Goal: Task Accomplishment & Management: Manage account settings

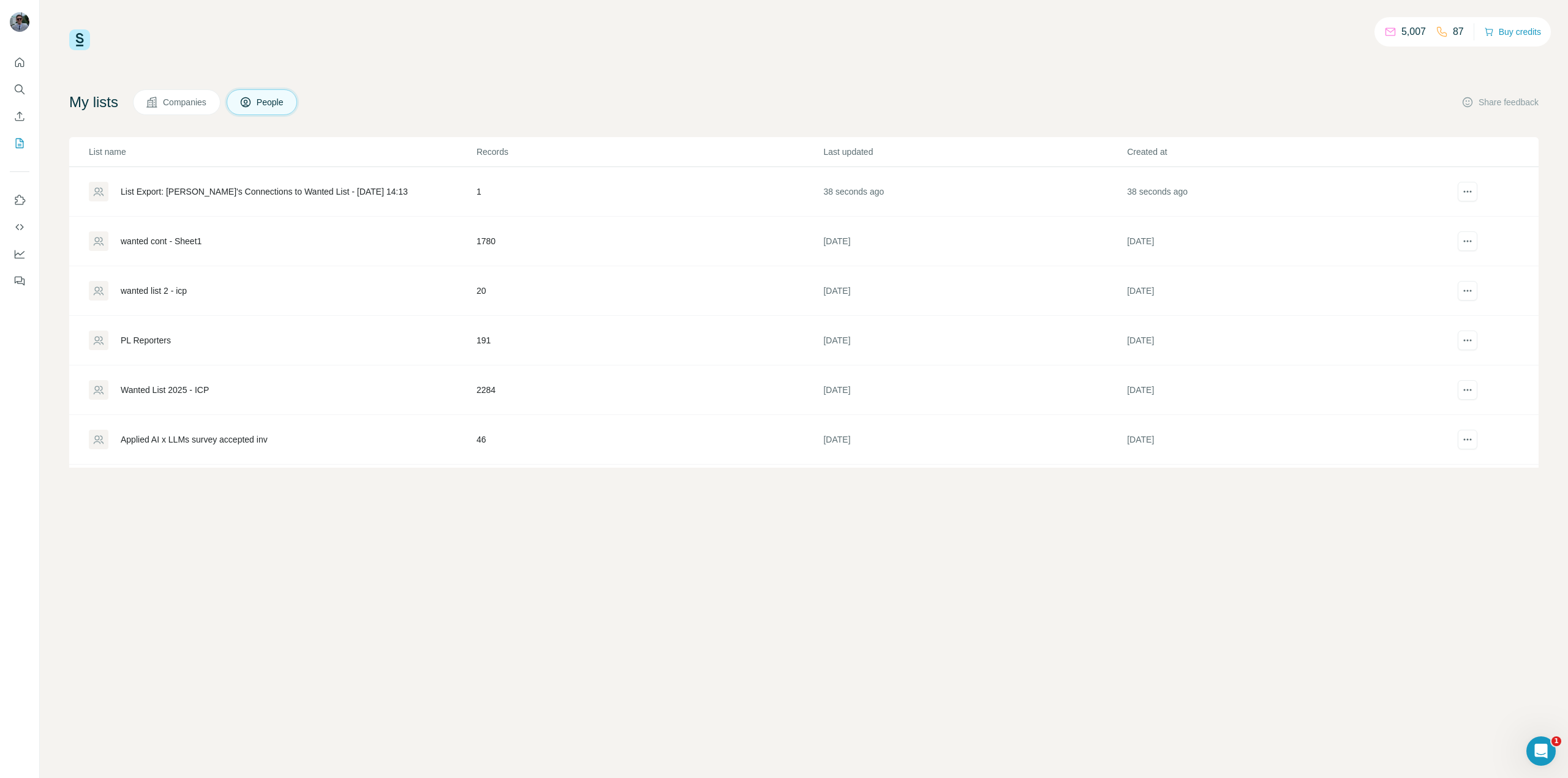
click at [315, 195] on div "List Export: Tomasz's Connections to Wanted List - 02/09/2025 14:13" at bounding box center [264, 191] width 287 height 12
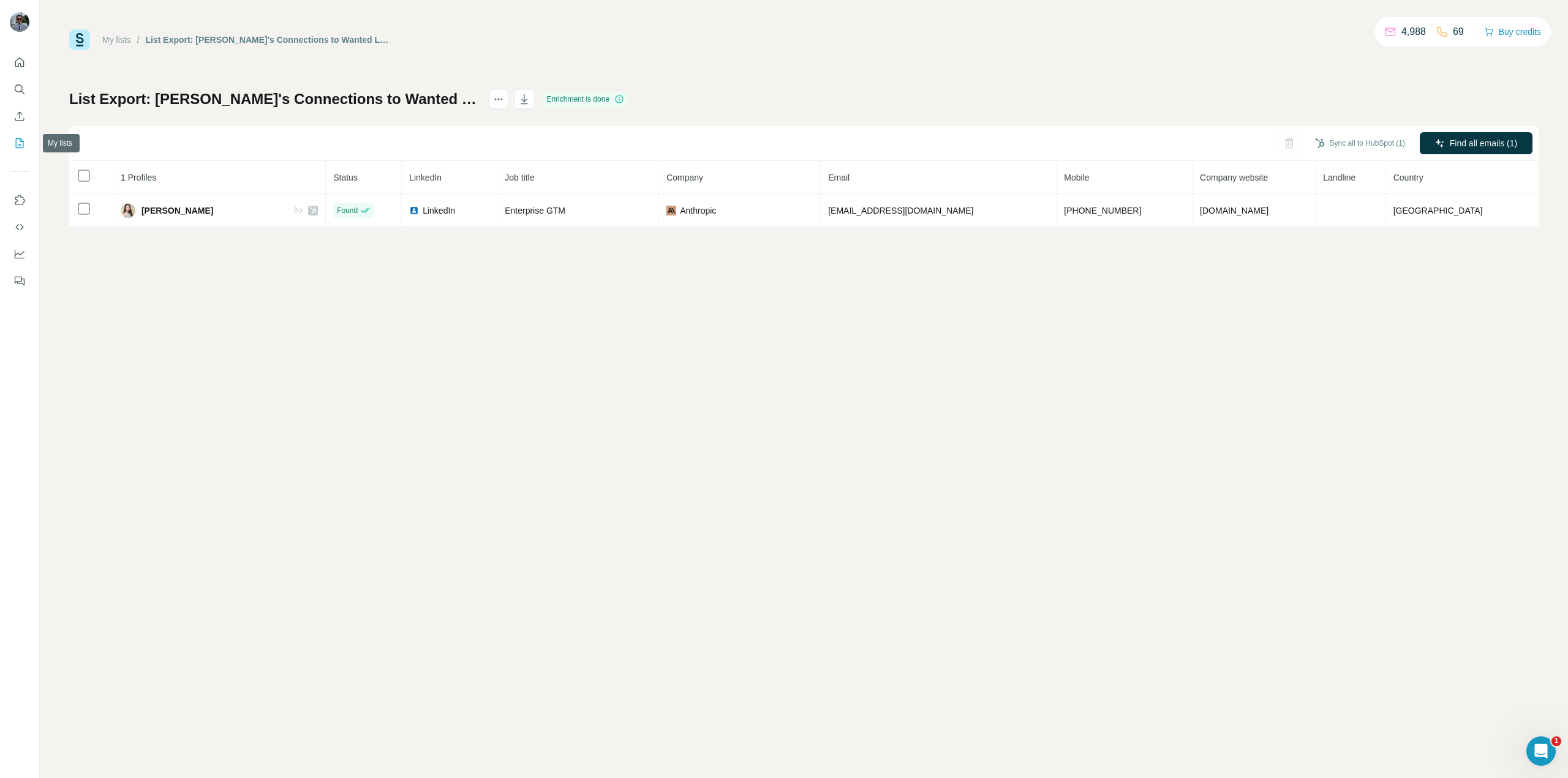
click at [25, 143] on icon "My lists" at bounding box center [19, 143] width 12 height 12
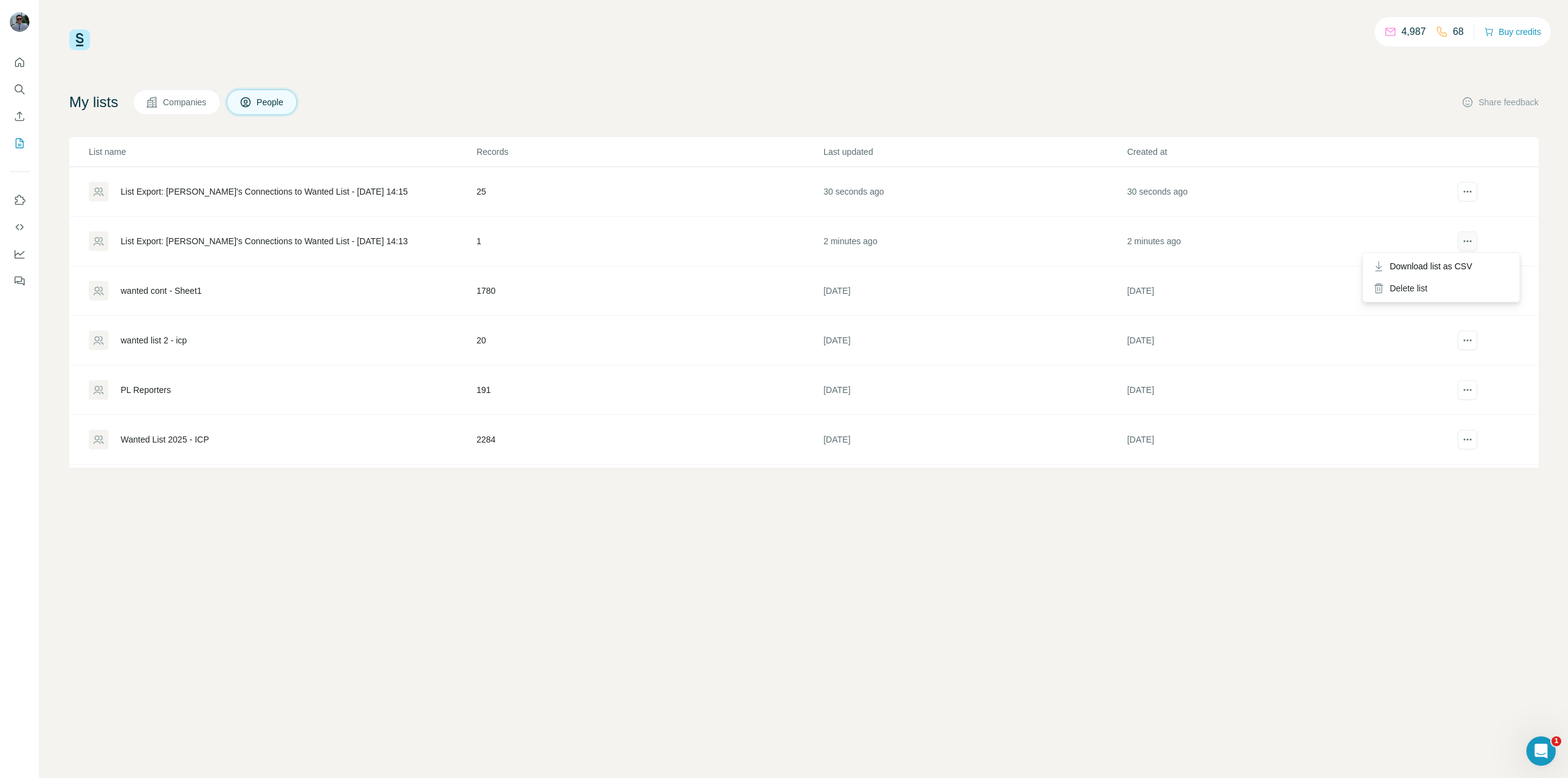
click at [1461, 241] on icon "actions" at bounding box center [1467, 241] width 12 height 12
click at [1431, 286] on div "Delete list" at bounding box center [1441, 288] width 152 height 22
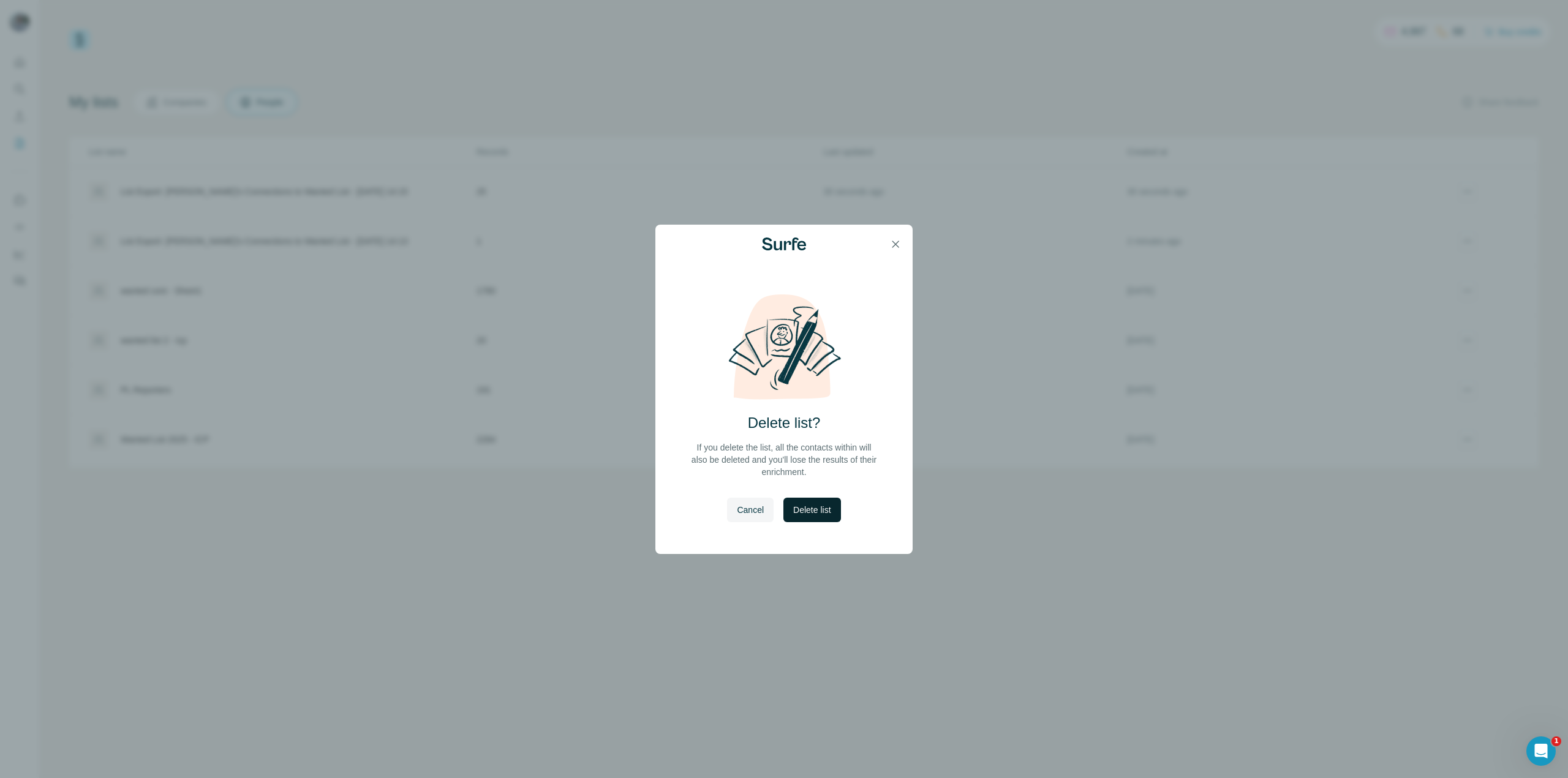
click at [821, 511] on span "Delete list" at bounding box center [811, 509] width 38 height 12
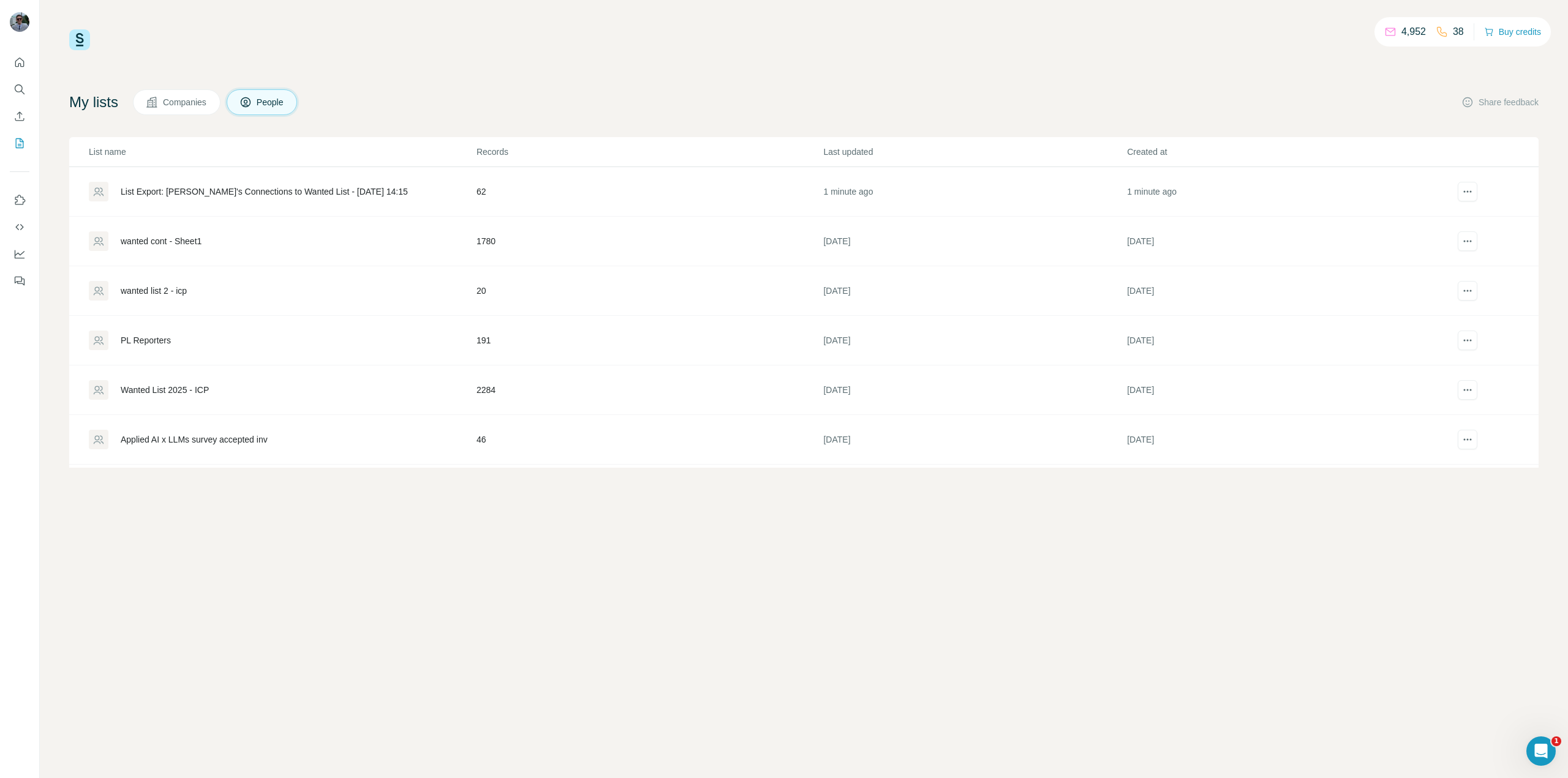
click at [288, 192] on div "List Export: [PERSON_NAME]'s Connections to Wanted List - [DATE] 14:15" at bounding box center [264, 191] width 287 height 12
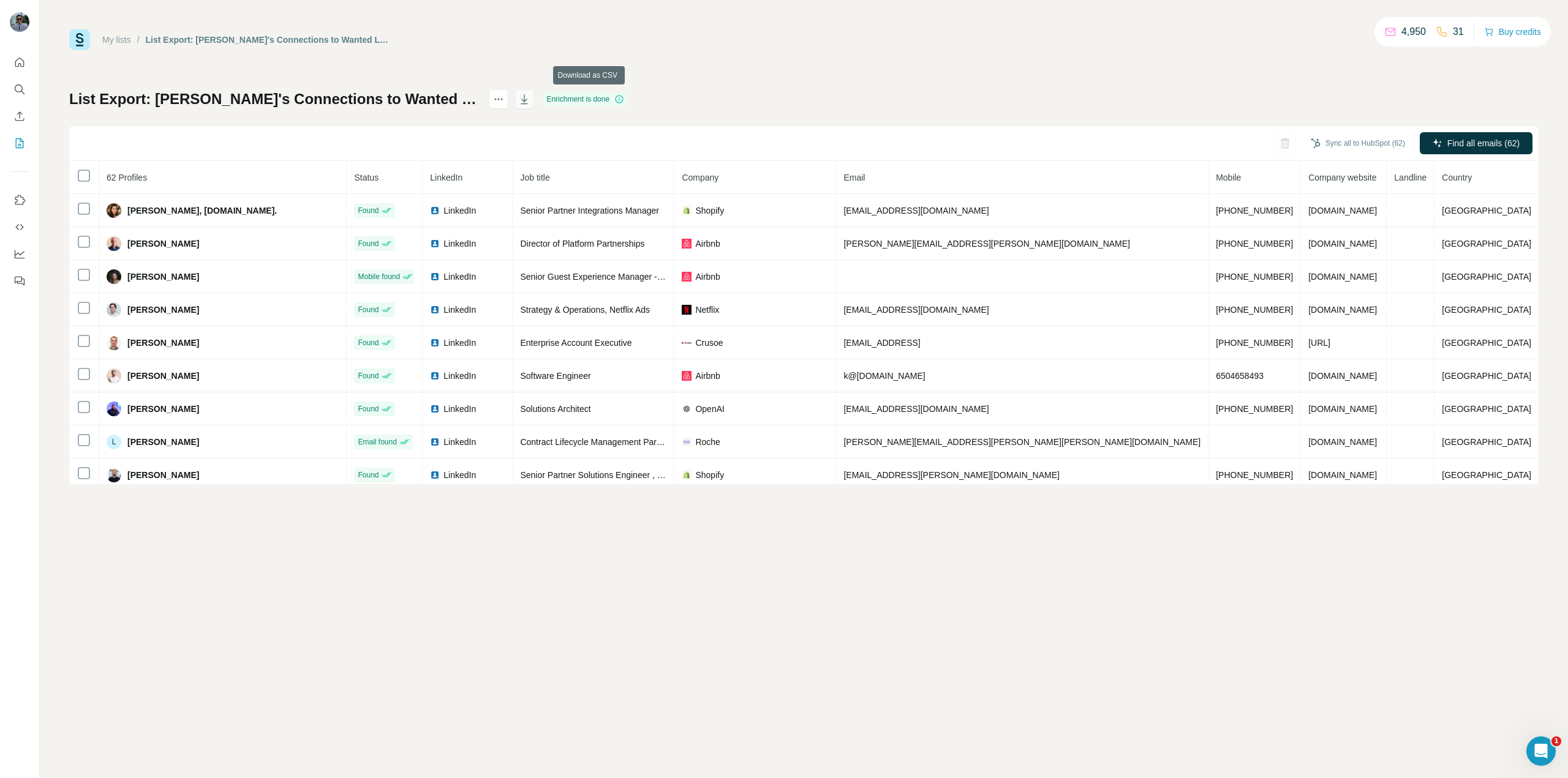
click at [530, 98] on icon "button" at bounding box center [524, 99] width 12 height 12
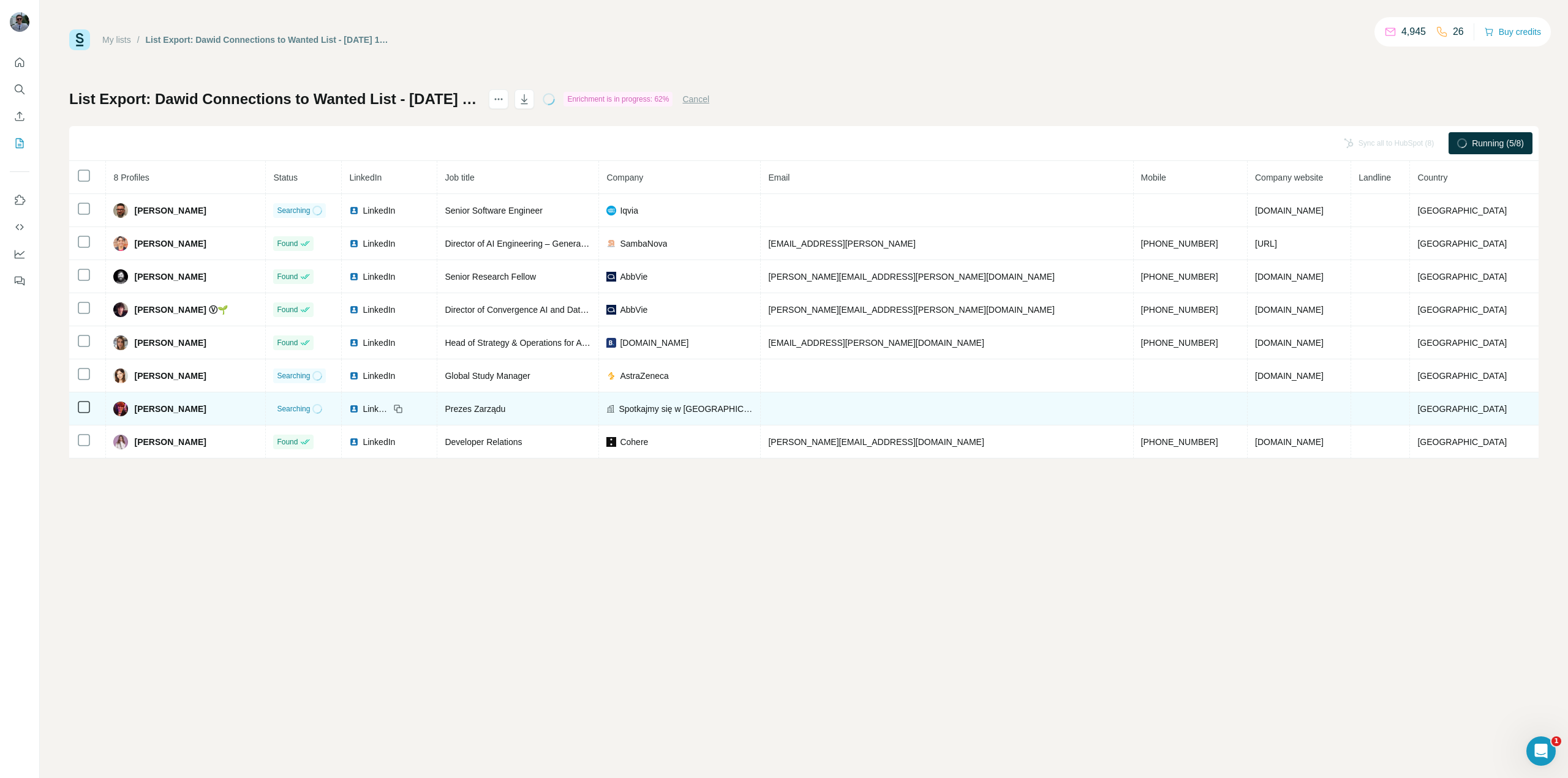
click at [390, 405] on span "LinkedIn" at bounding box center [376, 409] width 27 height 12
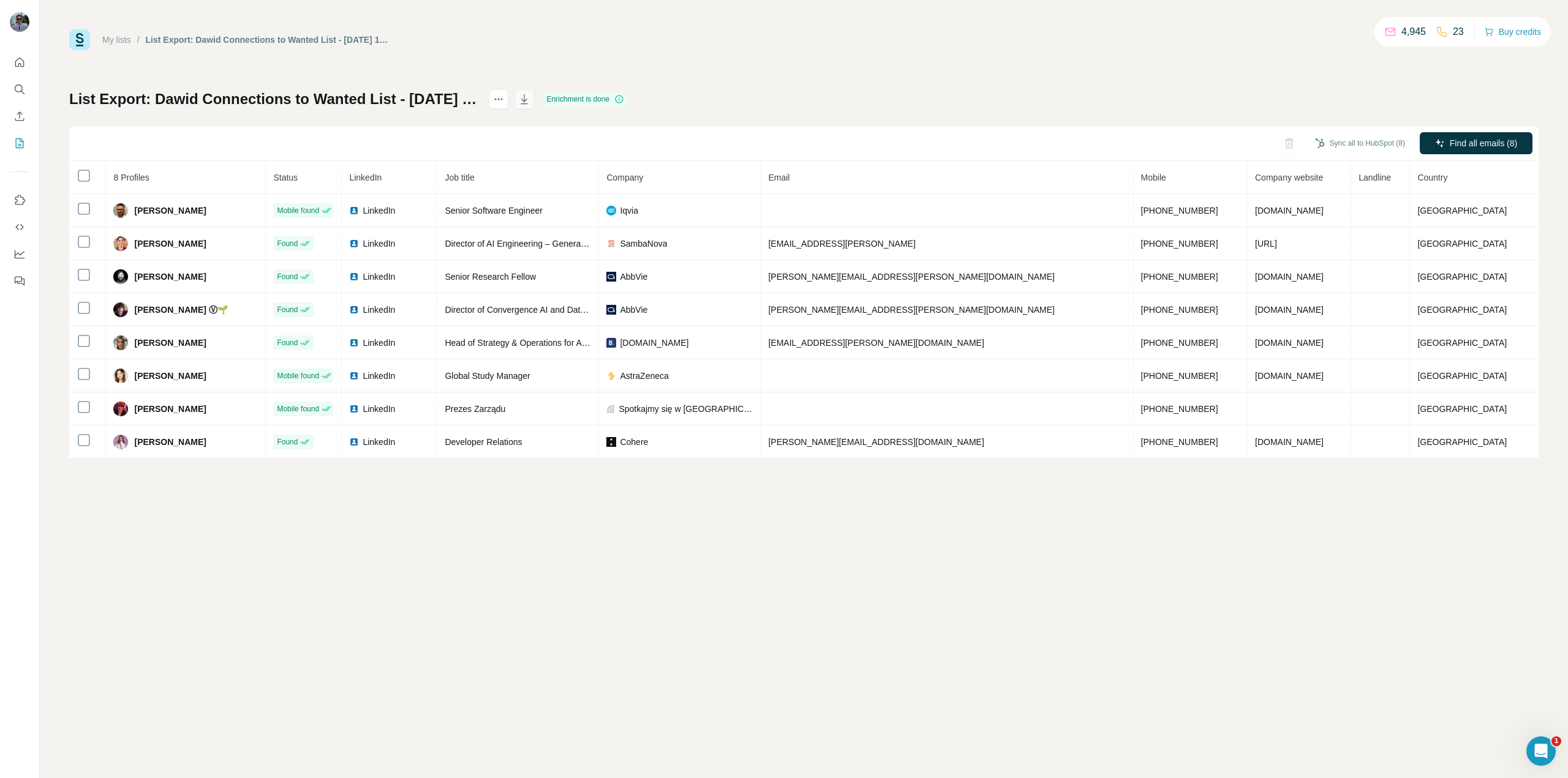
click at [530, 103] on icon "button" at bounding box center [524, 99] width 12 height 12
click at [4, 147] on div at bounding box center [19, 168] width 39 height 248
click at [10, 144] on div at bounding box center [19, 168] width 39 height 248
click at [14, 143] on icon "My lists" at bounding box center [19, 143] width 12 height 12
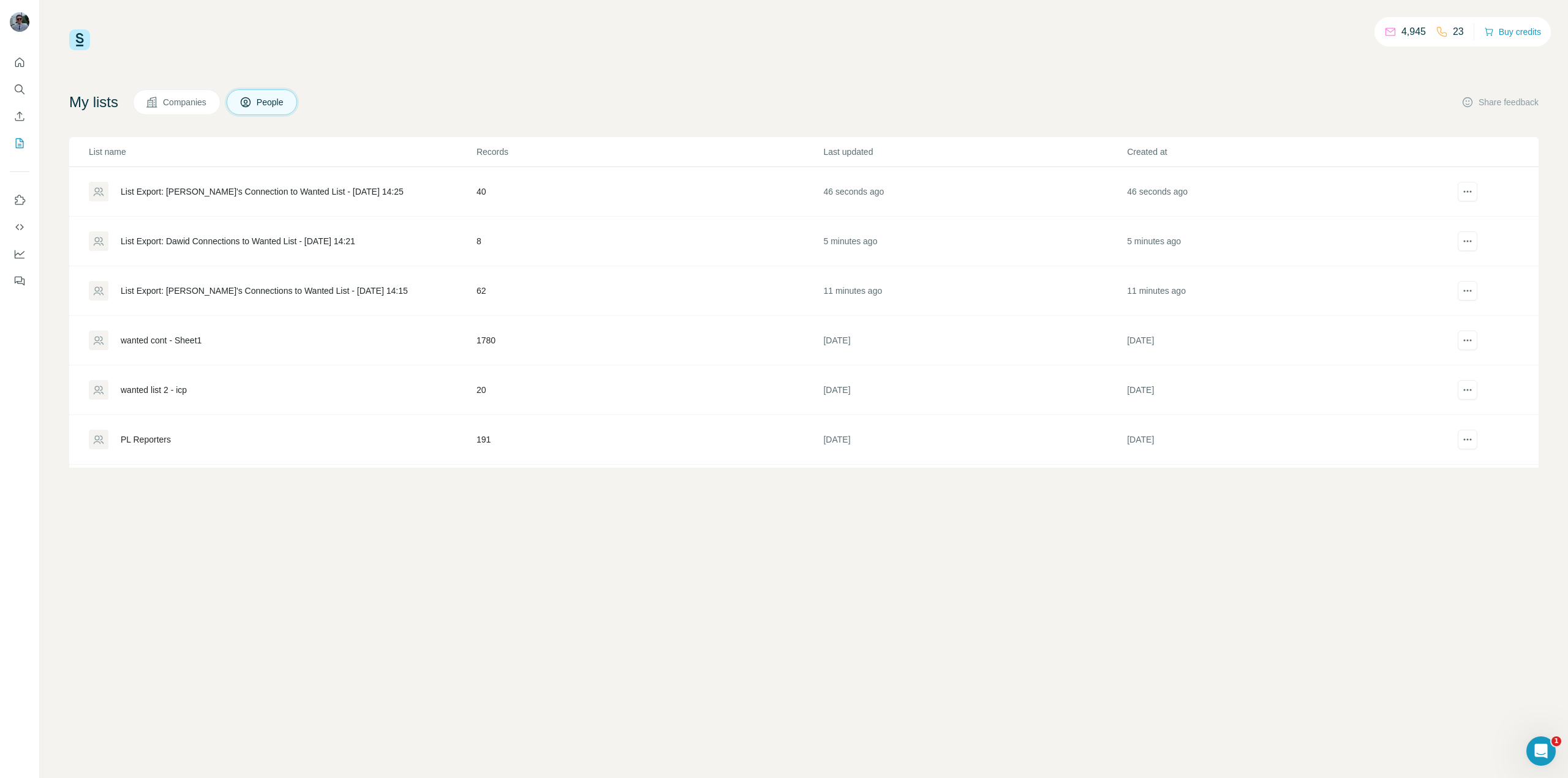
click at [315, 190] on div "List Export: [PERSON_NAME]'s Connection to Wanted List - [DATE] 14:25" at bounding box center [262, 191] width 283 height 12
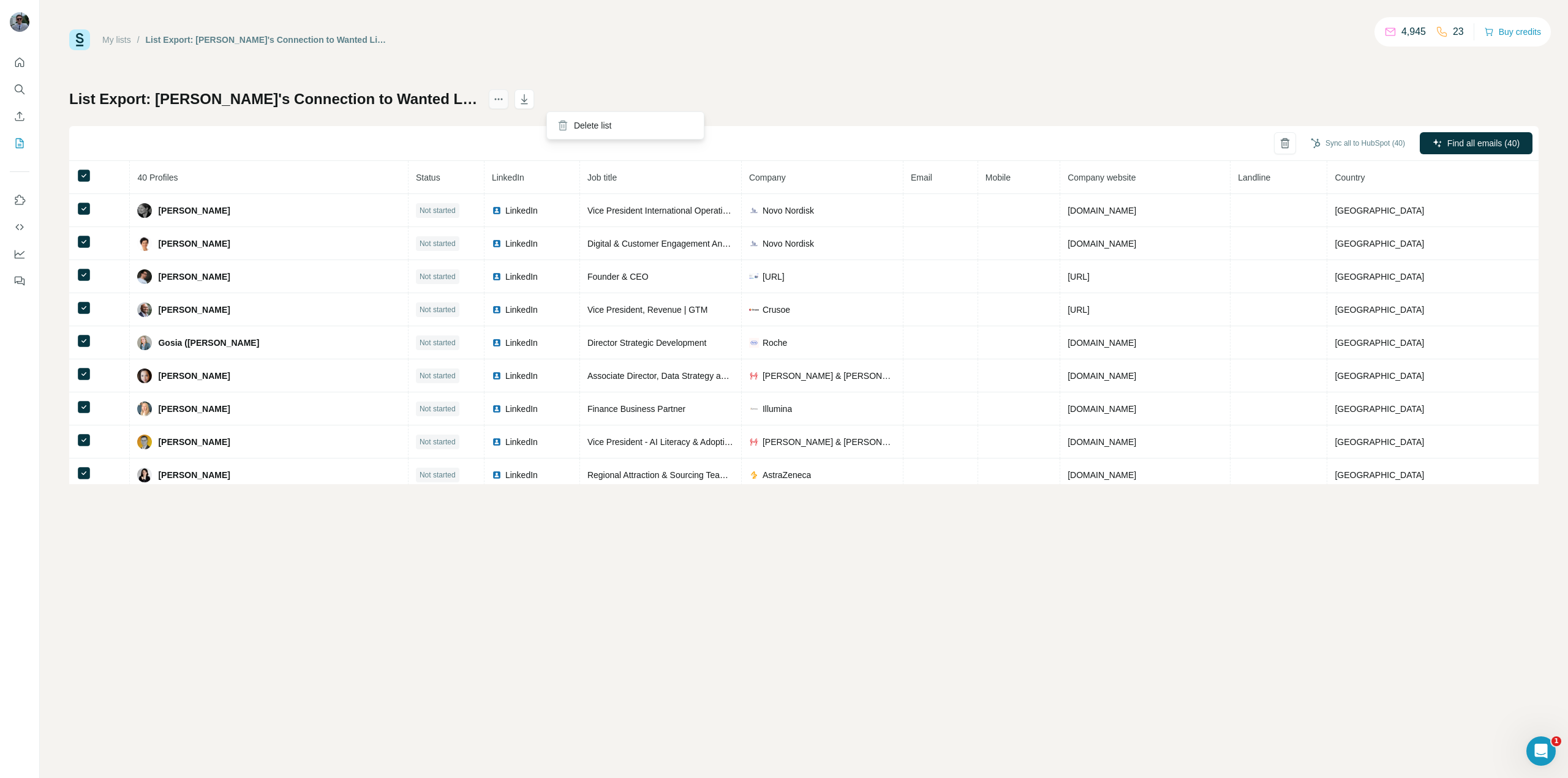
click at [505, 95] on icon "actions" at bounding box center [498, 99] width 12 height 12
click at [1480, 144] on span "Find all emails (40)" at bounding box center [1483, 143] width 73 height 12
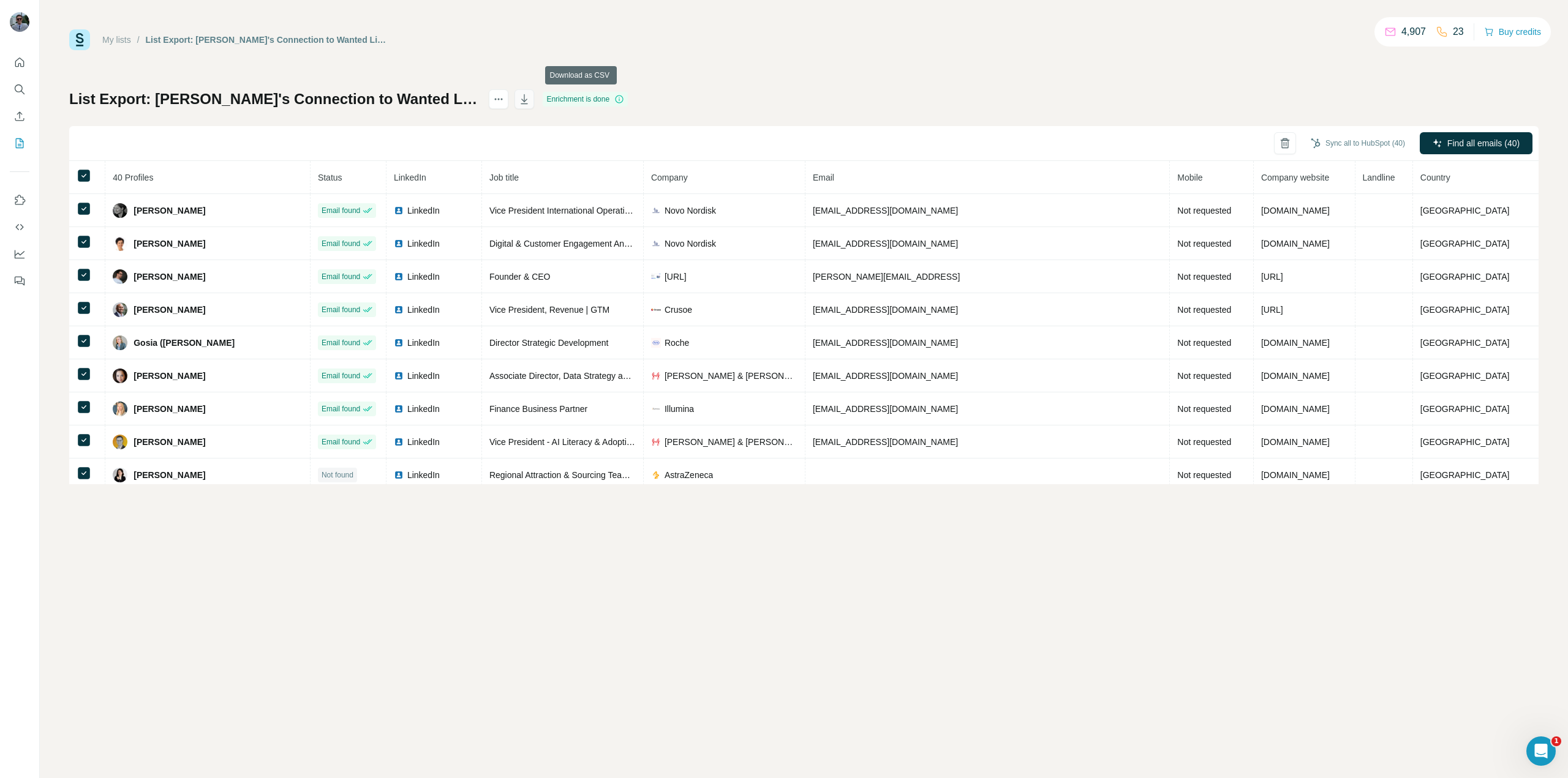
click at [530, 97] on icon "button" at bounding box center [524, 99] width 12 height 12
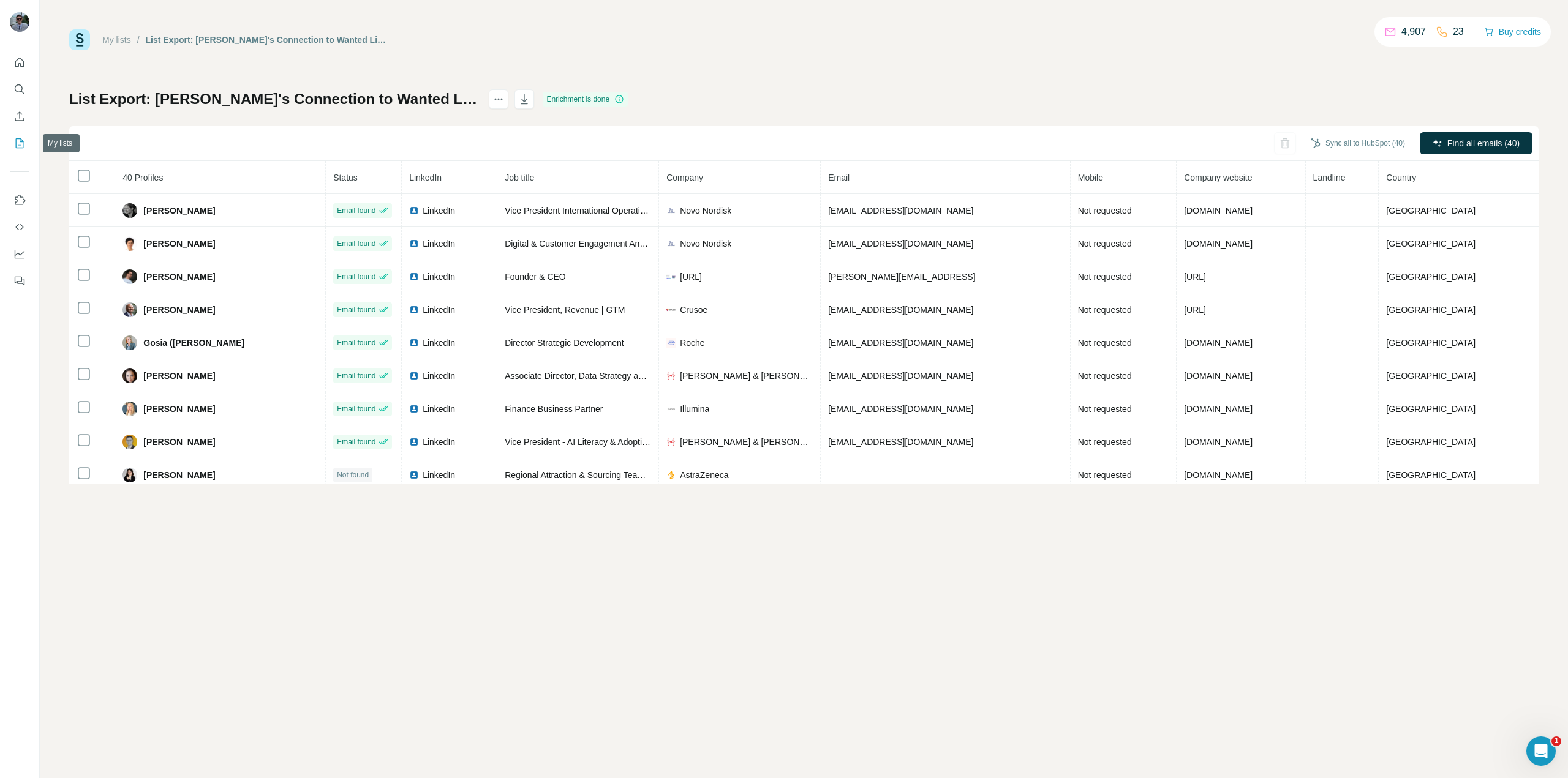
click at [14, 140] on icon "My lists" at bounding box center [19, 143] width 12 height 12
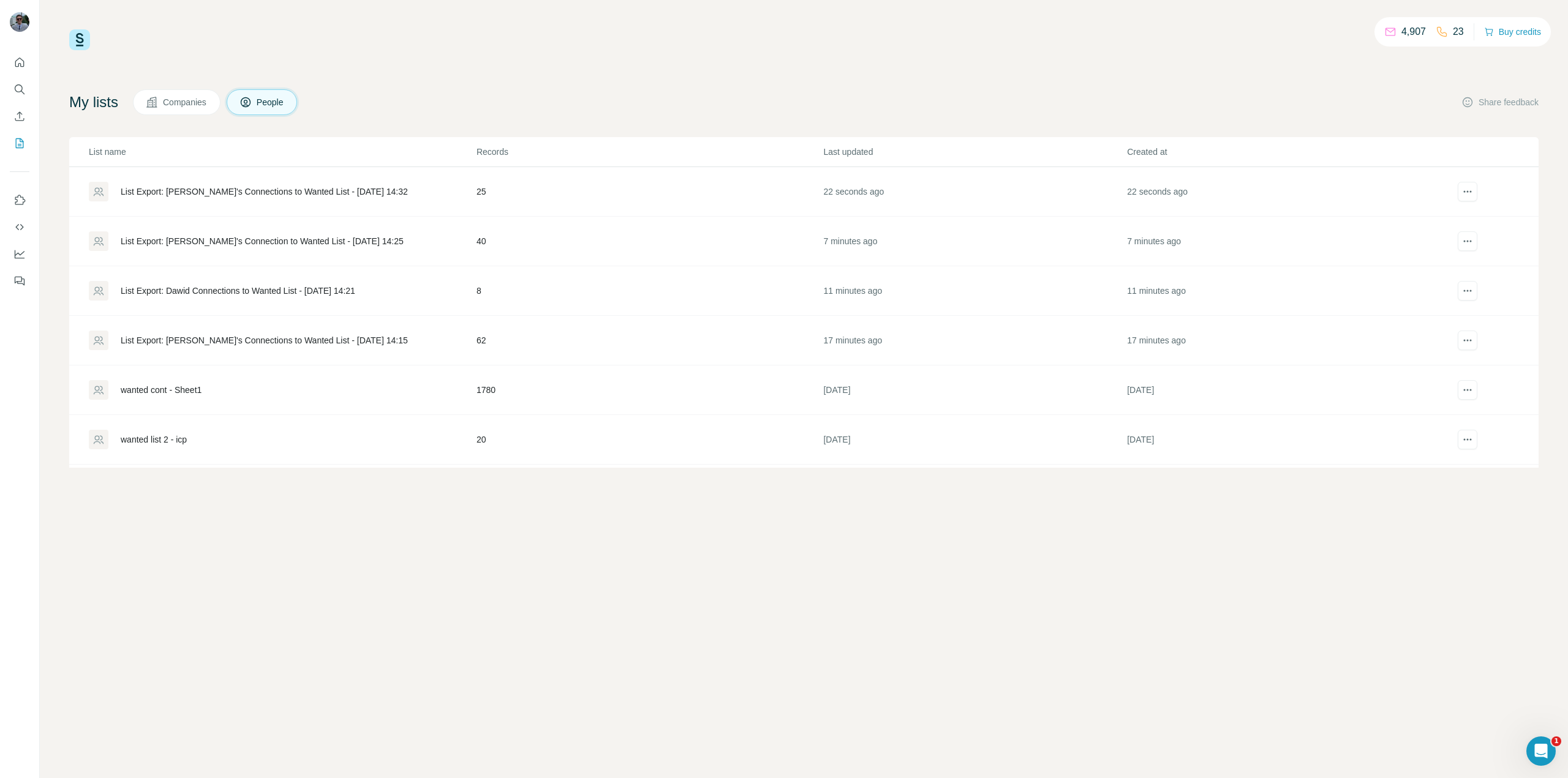
click at [197, 193] on div "List Export: [PERSON_NAME]'s Connections to Wanted List - [DATE] 14:32" at bounding box center [264, 191] width 287 height 12
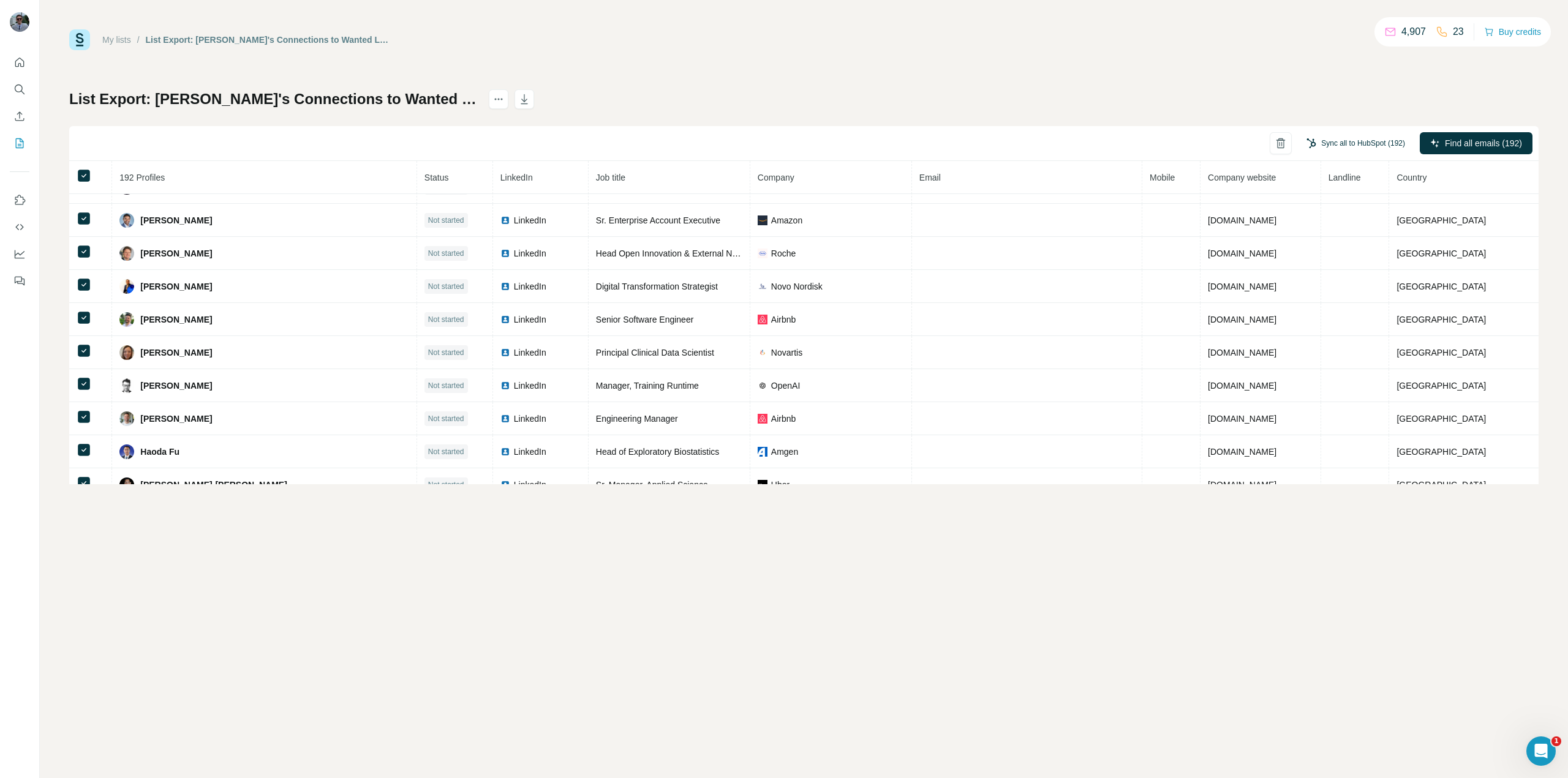
scroll to position [1363, 0]
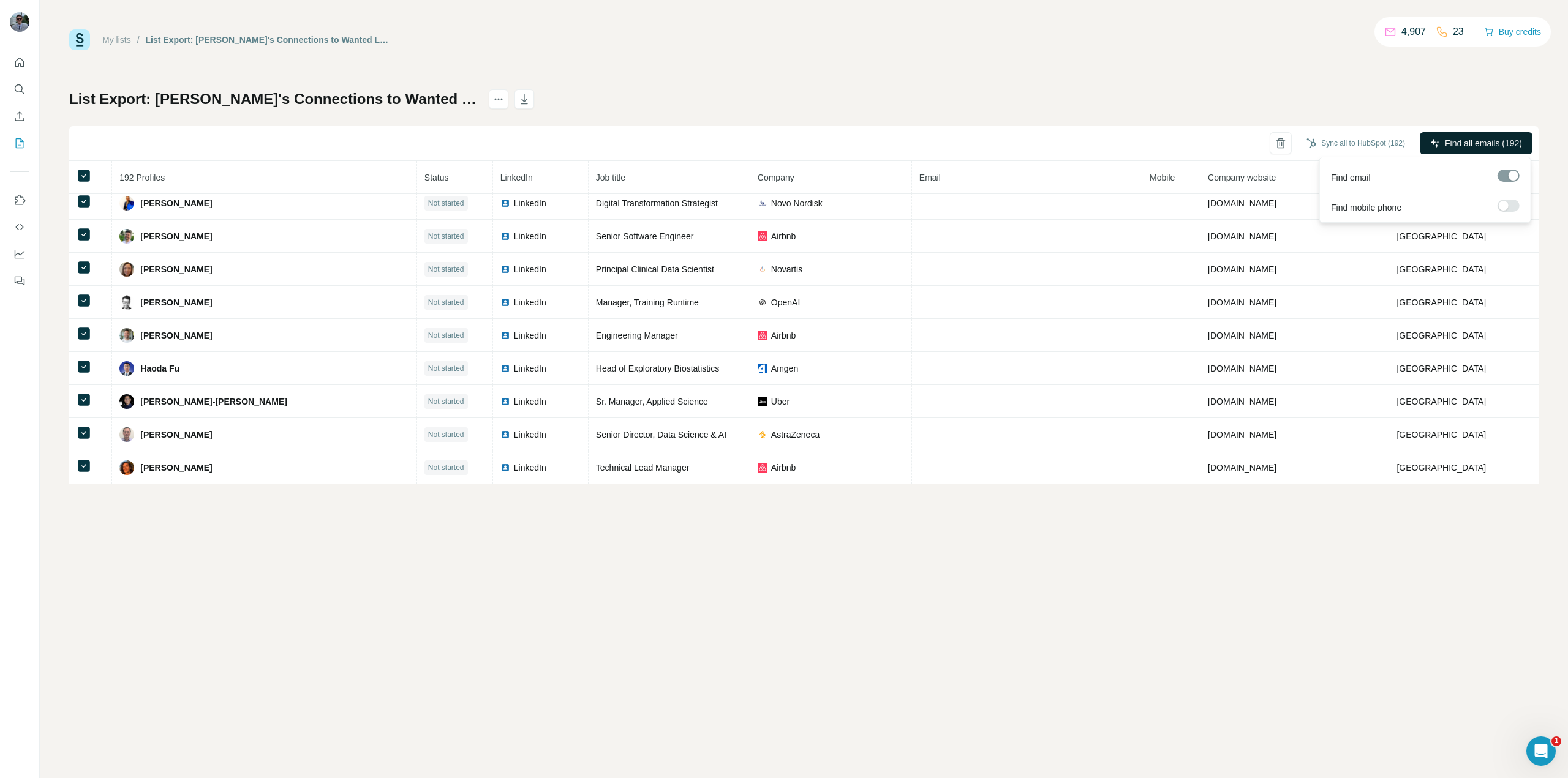
click at [1480, 143] on span "Find all emails (192)" at bounding box center [1483, 143] width 77 height 12
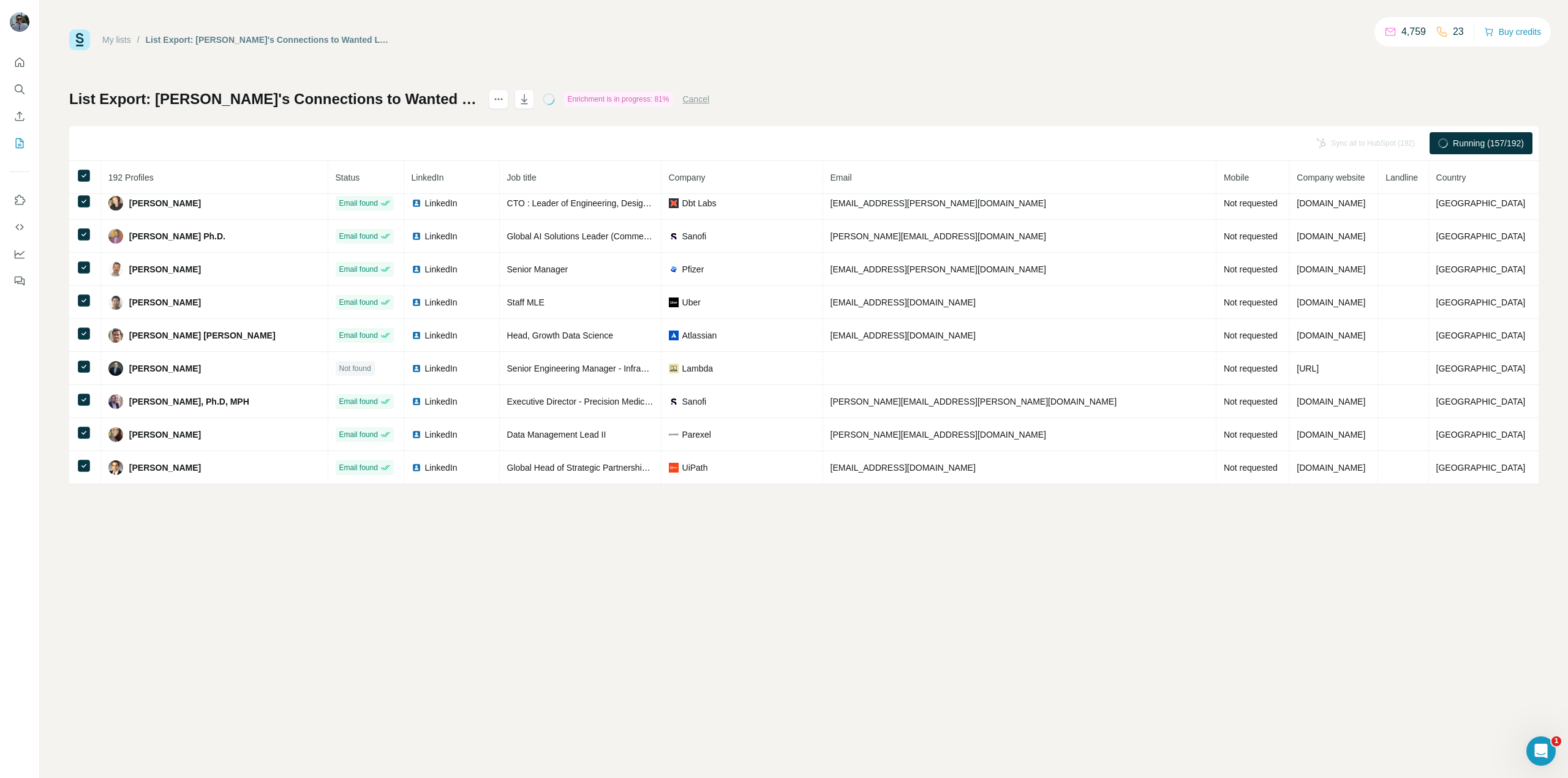
scroll to position [3015, 0]
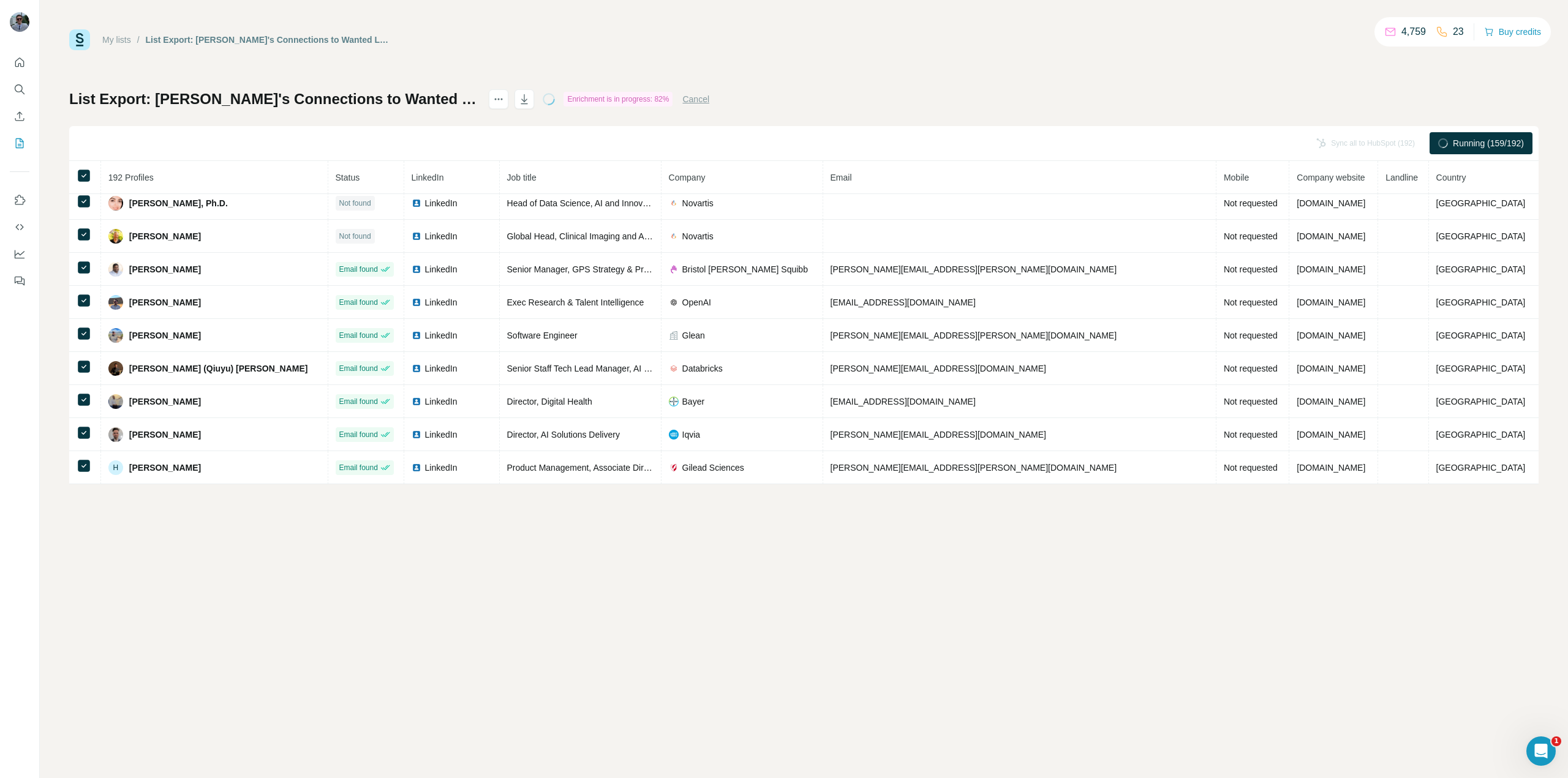
click at [320, 500] on div "My lists / List Export: [PERSON_NAME]'s Connections to Wanted List - [DATE] 14:…" at bounding box center [804, 389] width 1528 height 778
click at [484, 577] on div "My lists / List Export: [PERSON_NAME]'s Connections to Wanted List - [DATE] 14:…" at bounding box center [804, 389] width 1528 height 778
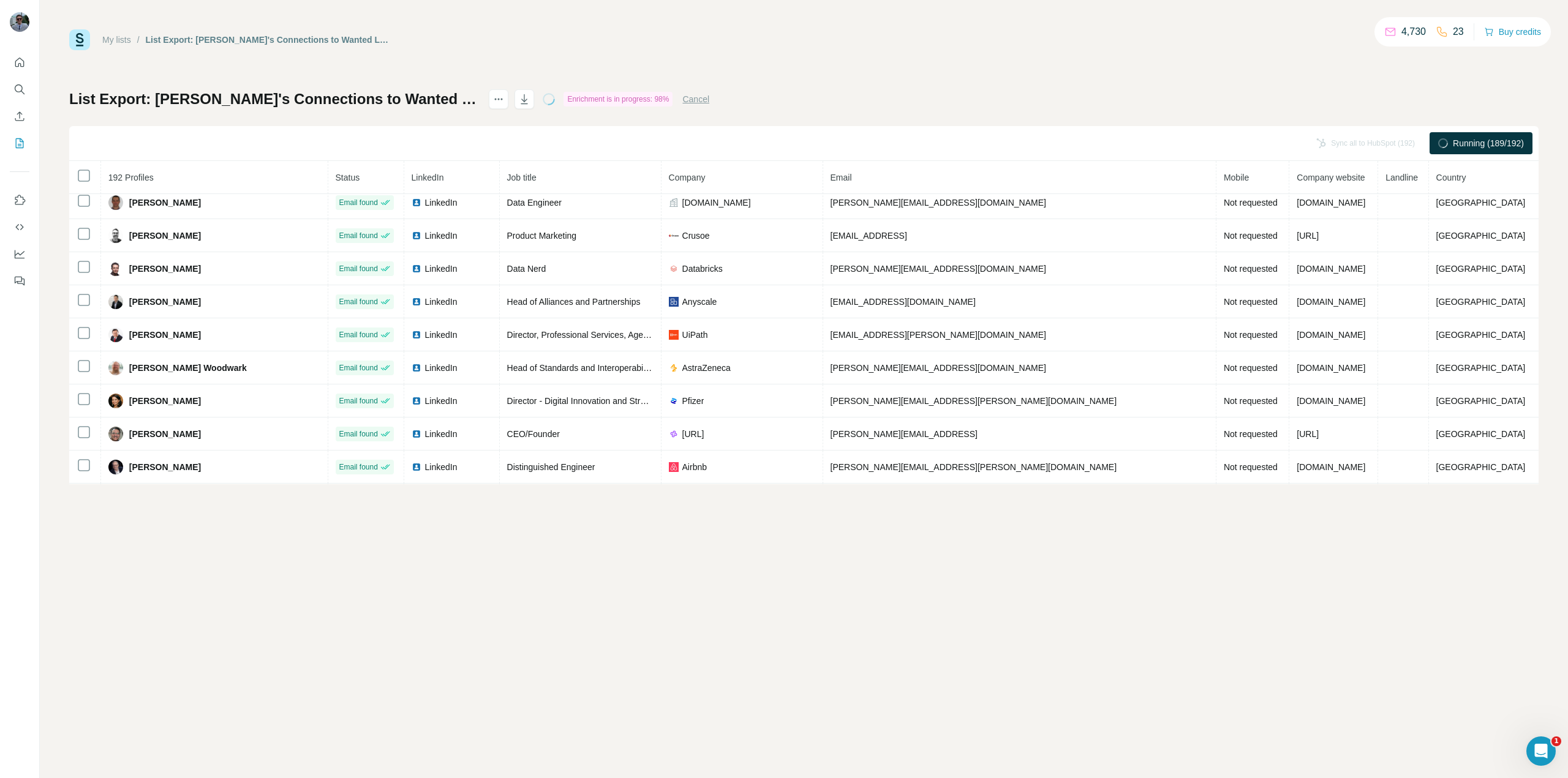
scroll to position [0, 0]
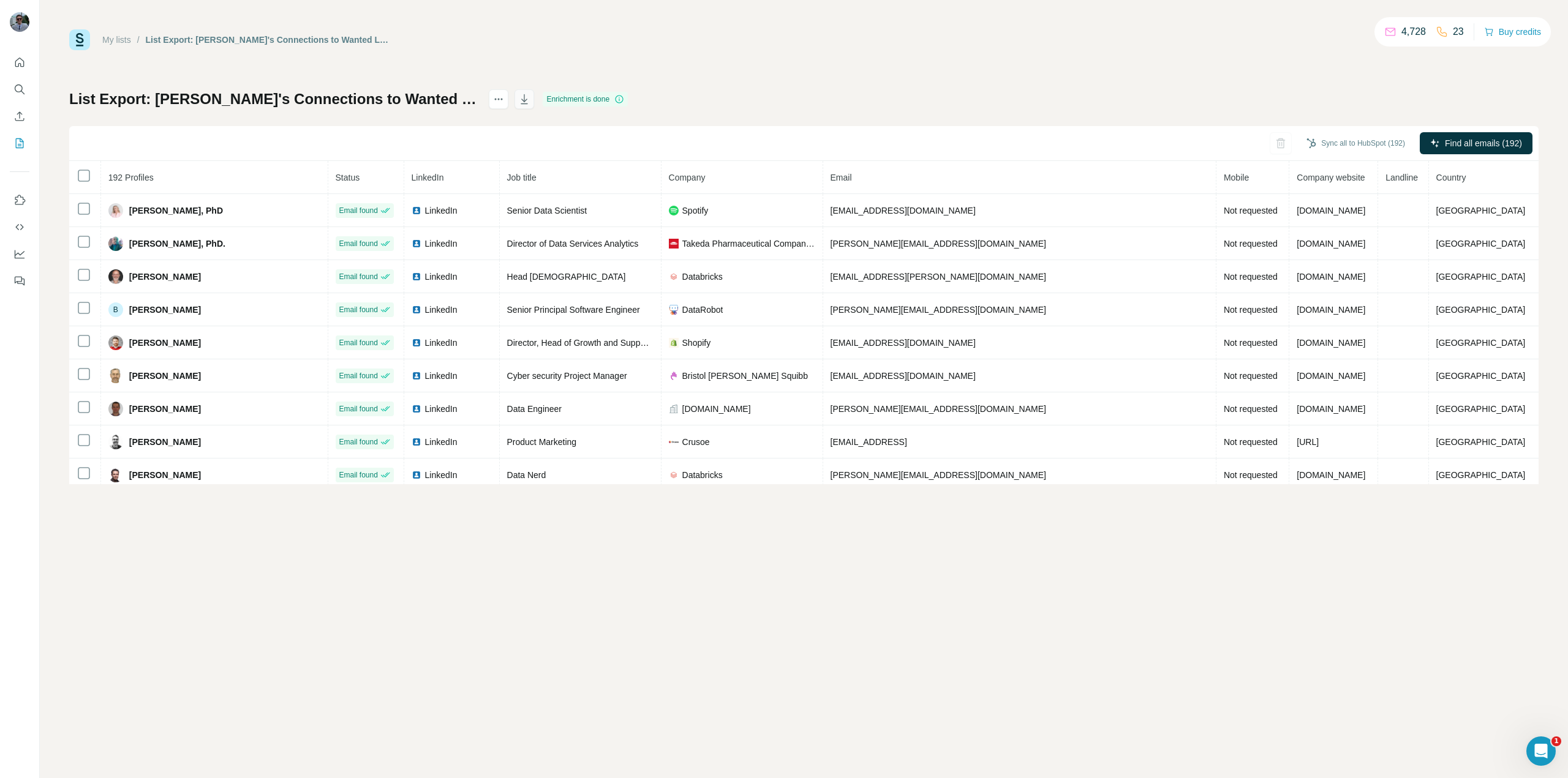
click at [534, 95] on button "button" at bounding box center [524, 99] width 20 height 20
